Goal: Information Seeking & Learning: Check status

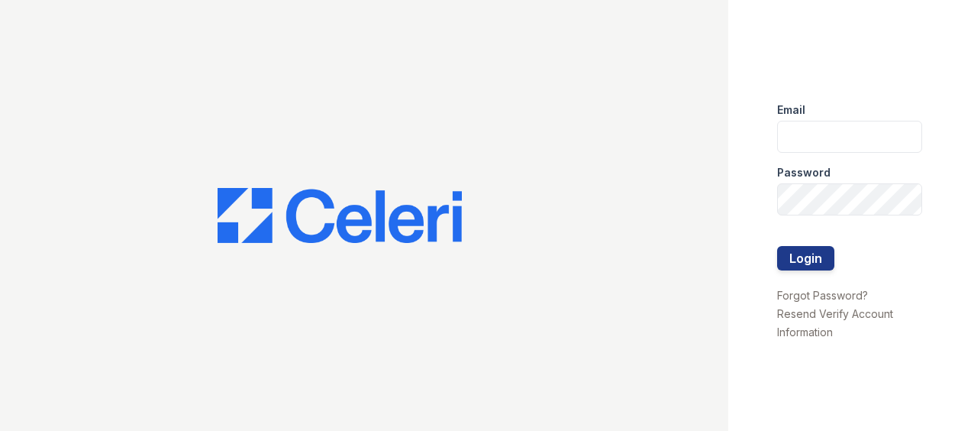
type input "dayana.vasquez@trinity-pm.com"
click at [136, 171] on div at bounding box center [364, 215] width 729 height 431
click at [819, 254] on button "Login" at bounding box center [805, 258] width 57 height 24
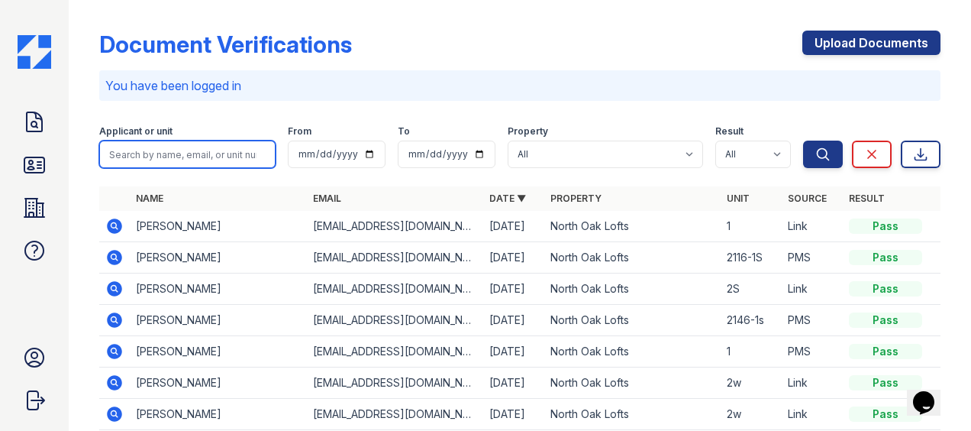
click at [192, 151] on input "search" at bounding box center [187, 154] width 176 height 27
type input "[PERSON_NAME]"
click at [803, 141] on button "Search" at bounding box center [823, 154] width 40 height 27
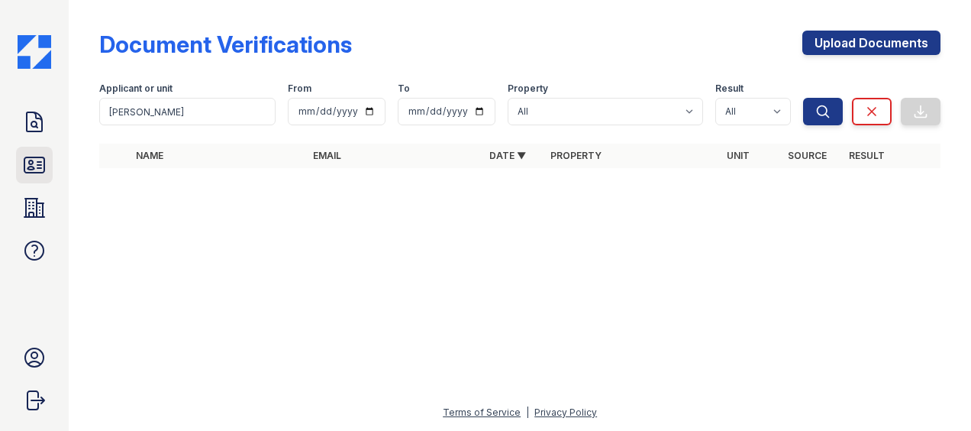
click at [35, 157] on icon at bounding box center [34, 164] width 20 height 15
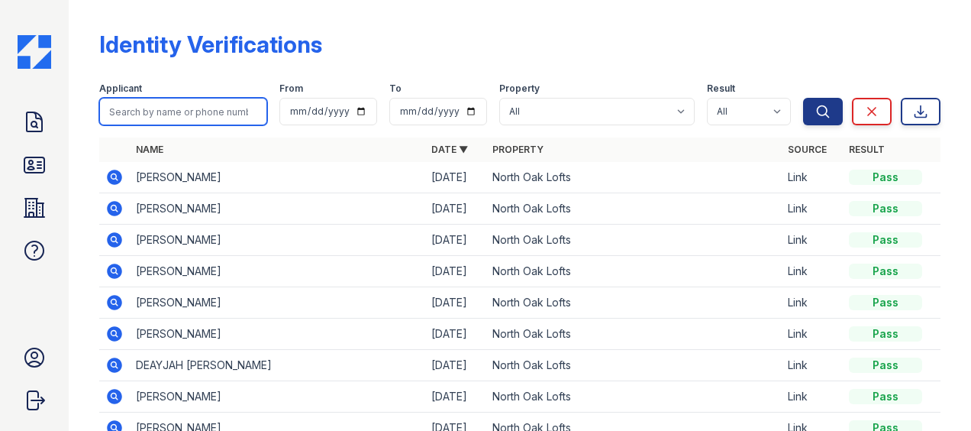
click at [141, 109] on input "search" at bounding box center [183, 111] width 168 height 27
type input "[PERSON_NAME]"
click at [803, 98] on button "Search" at bounding box center [823, 111] width 40 height 27
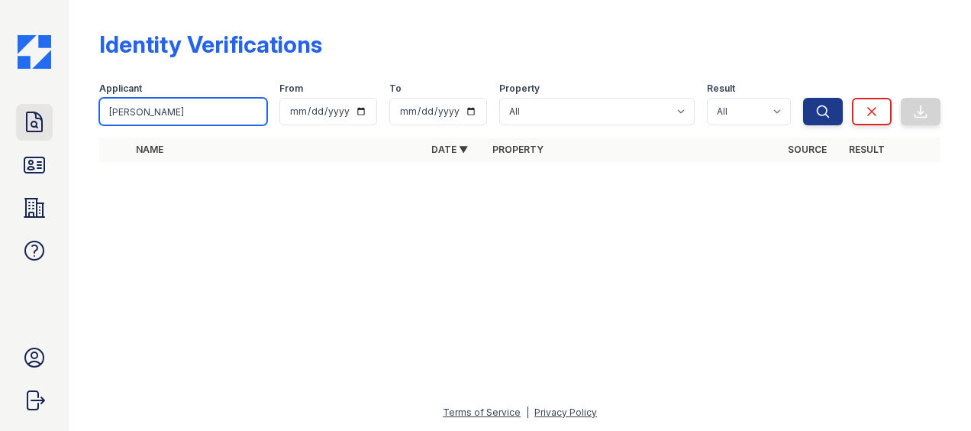
drag, startPoint x: 190, startPoint y: 114, endPoint x: 36, endPoint y: 105, distance: 154.5
click at [38, 106] on div "Doc Verifications ID Verifications Properties FAQ [PERSON_NAME] Trinity Propert…" at bounding box center [485, 215] width 971 height 431
type input "[PERSON_NAME]"
click at [803, 98] on button "Search" at bounding box center [823, 111] width 40 height 27
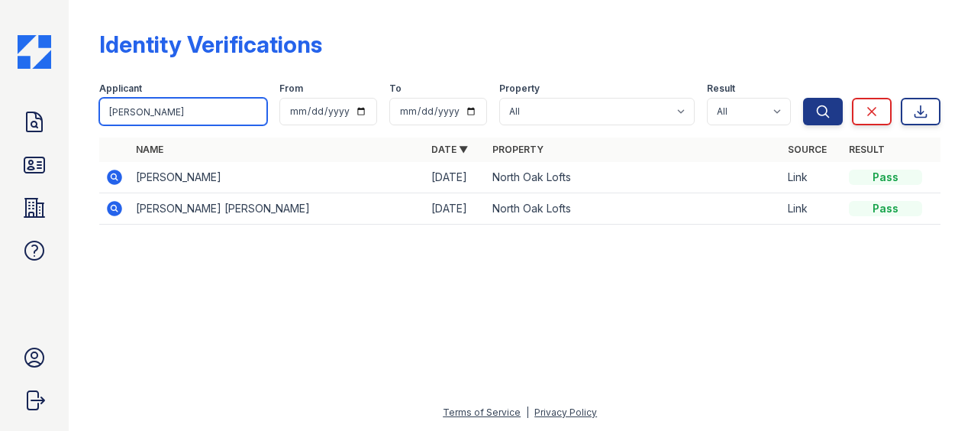
drag, startPoint x: 199, startPoint y: 108, endPoint x: 98, endPoint y: 95, distance: 101.7
click at [98, 95] on div "Identity Verifications Filter Applicant [PERSON_NAME] From To Property All [GEO…" at bounding box center [520, 132] width 854 height 264
type input "jour"
click at [803, 98] on button "Search" at bounding box center [823, 111] width 40 height 27
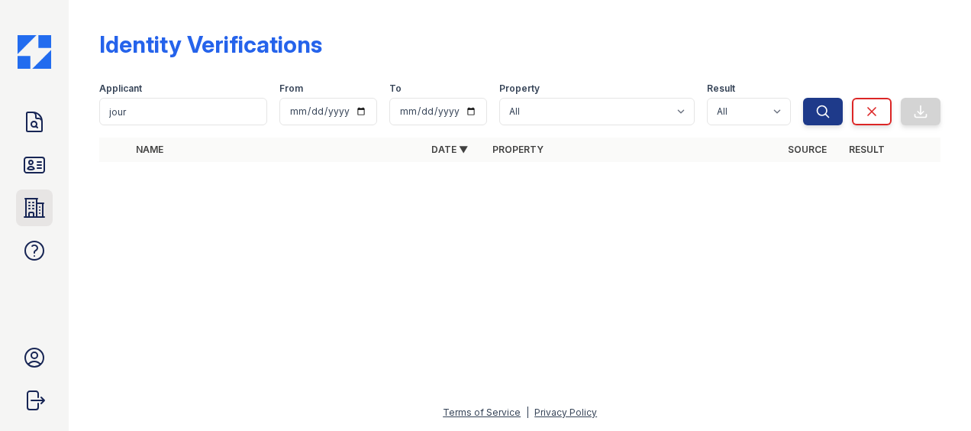
click at [42, 201] on icon at bounding box center [34, 208] width 24 height 24
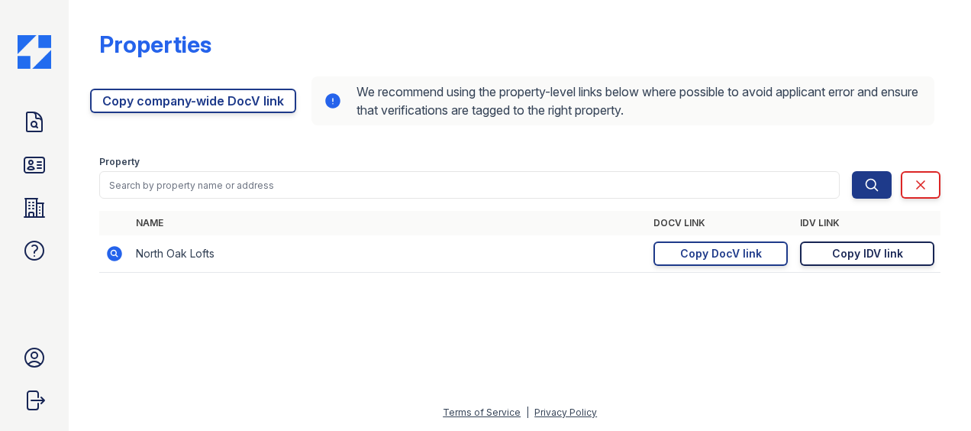
click at [857, 251] on div "Copy IDV link" at bounding box center [867, 253] width 71 height 15
click at [32, 163] on icon at bounding box center [34, 164] width 20 height 15
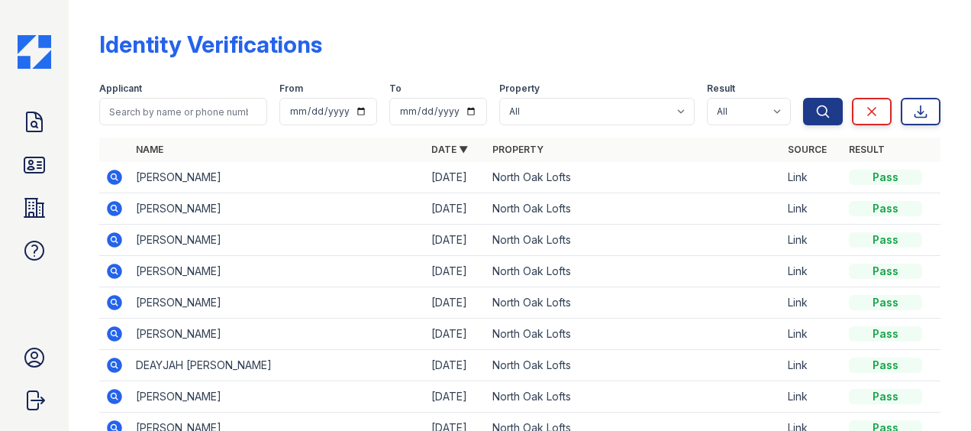
click at [36, 141] on div "Doc Verifications ID Verifications Properties FAQ" at bounding box center [34, 186] width 37 height 165
click at [37, 124] on icon at bounding box center [34, 122] width 24 height 24
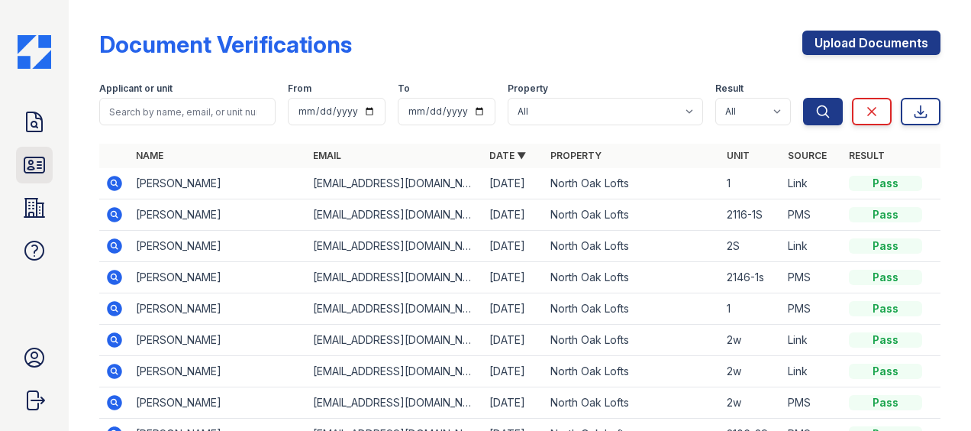
click at [29, 149] on link "ID Verifications" at bounding box center [34, 165] width 37 height 37
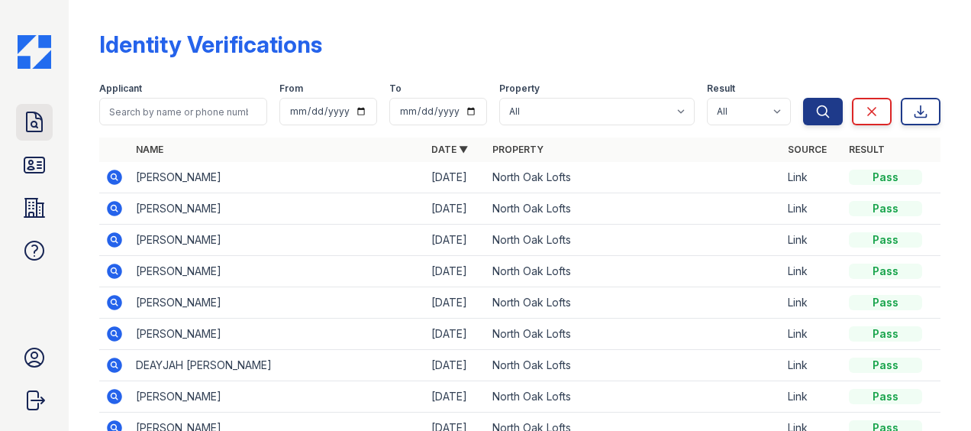
click at [43, 120] on icon at bounding box center [34, 122] width 24 height 24
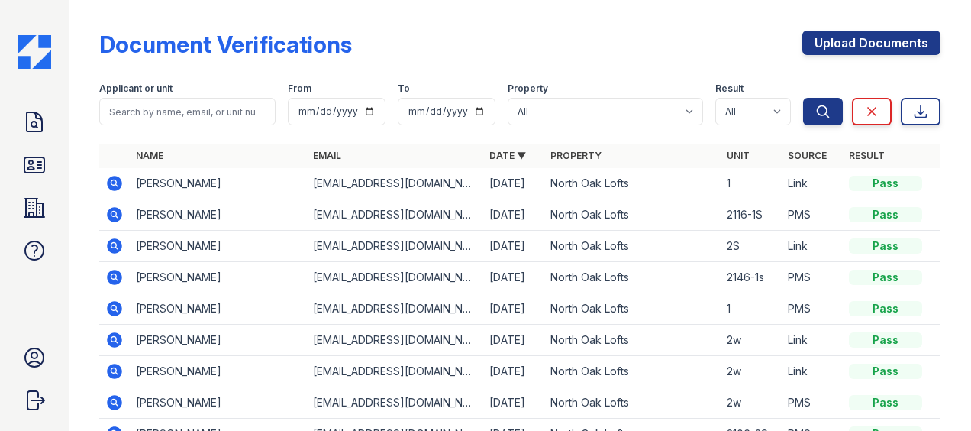
click at [157, 16] on div "Document Verifications Upload Documents Filter Applicant or unit From To Proper…" at bounding box center [520, 291] width 842 height 571
